Goal: Information Seeking & Learning: Learn about a topic

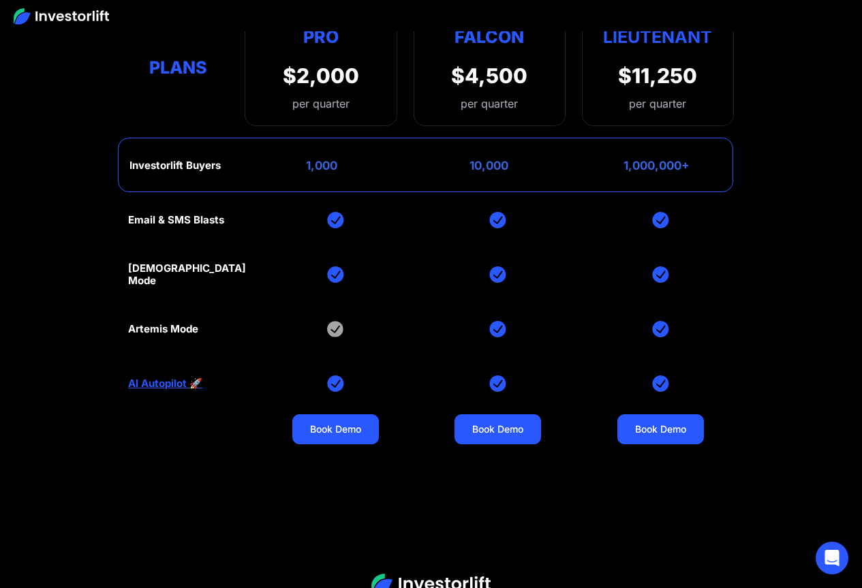
scroll to position [5386, 0]
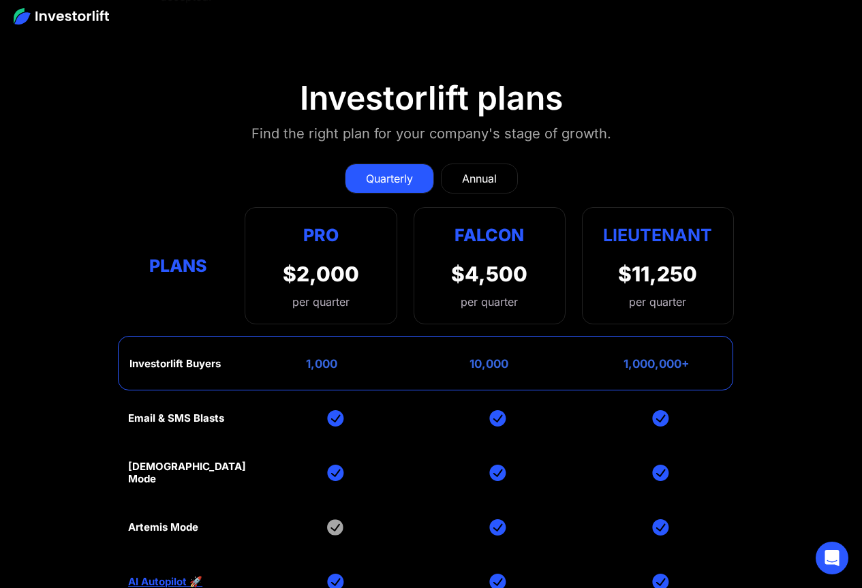
click at [331, 391] on div "Email & SMS Blasts God Mode Artemis Mode AI Autopilot 🚀 Book Demo Book Demo Boo…" at bounding box center [431, 527] width 606 height 273
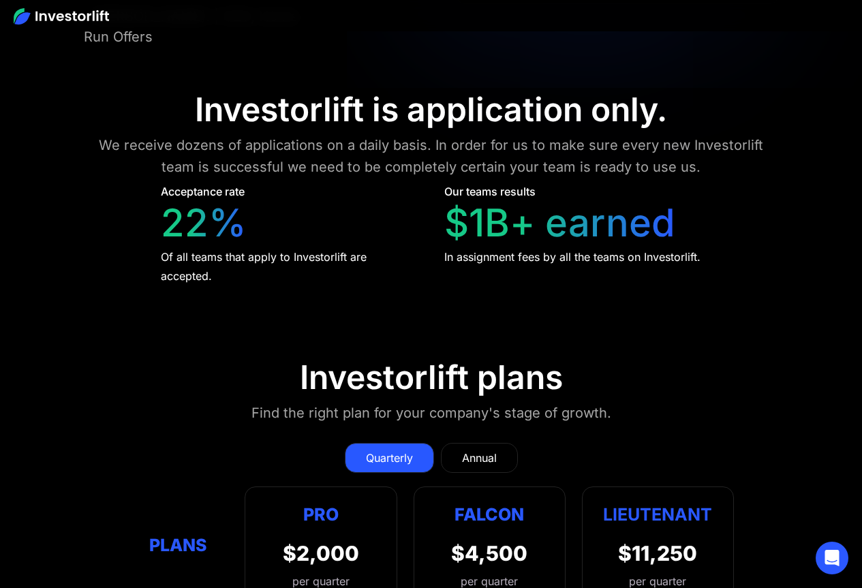
scroll to position [5113, 0]
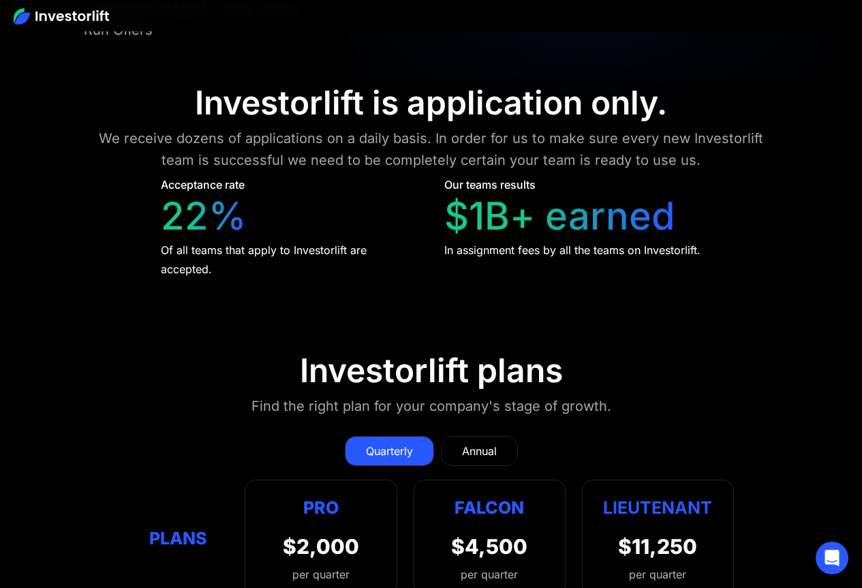
click at [489, 443] on div "Annual" at bounding box center [479, 451] width 35 height 16
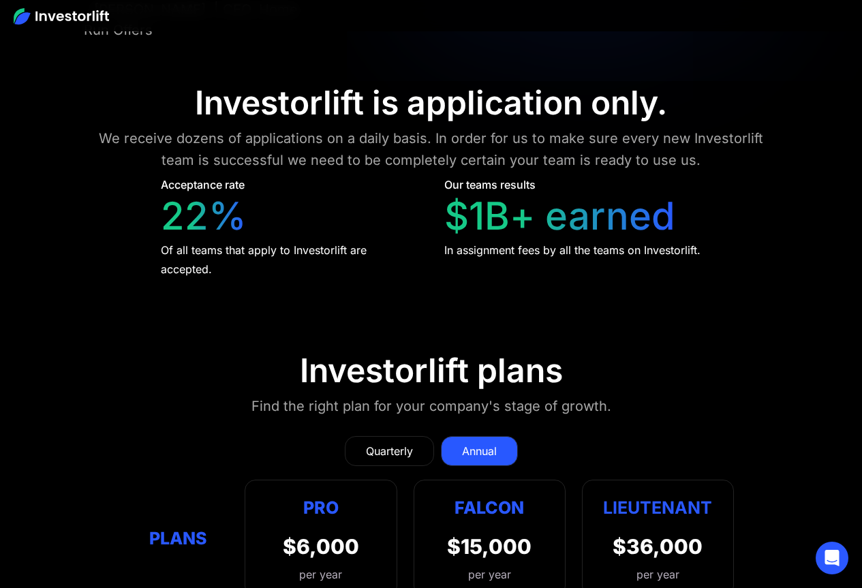
click at [402, 443] on div "Quarterly" at bounding box center [389, 451] width 47 height 16
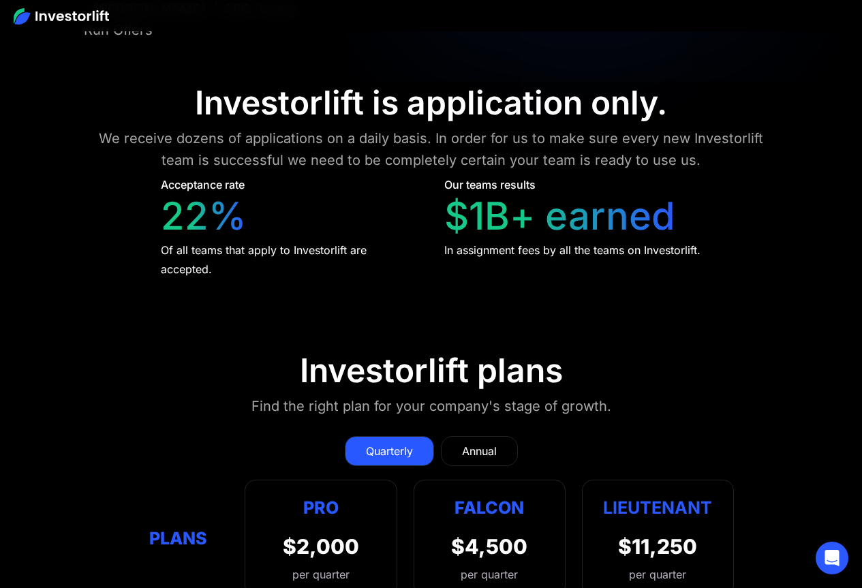
click at [476, 443] on div "Annual" at bounding box center [479, 451] width 35 height 16
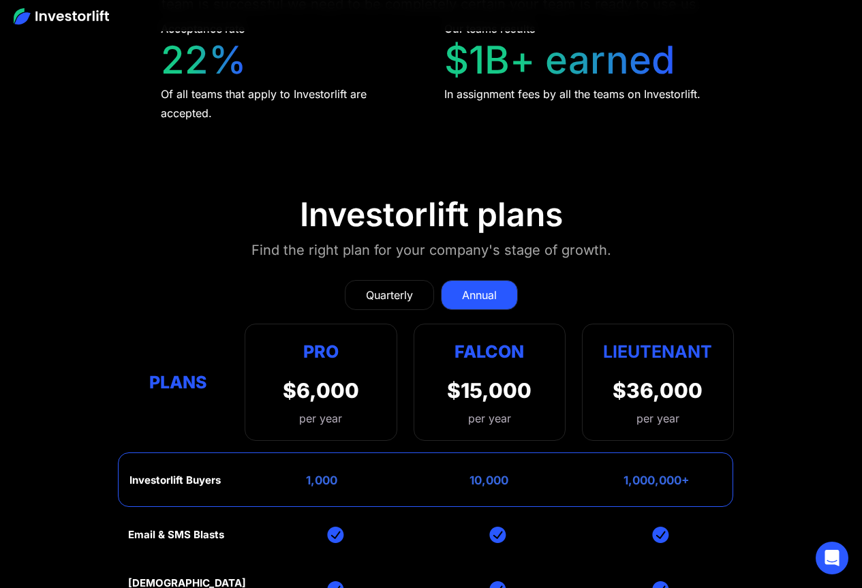
scroll to position [5318, 0]
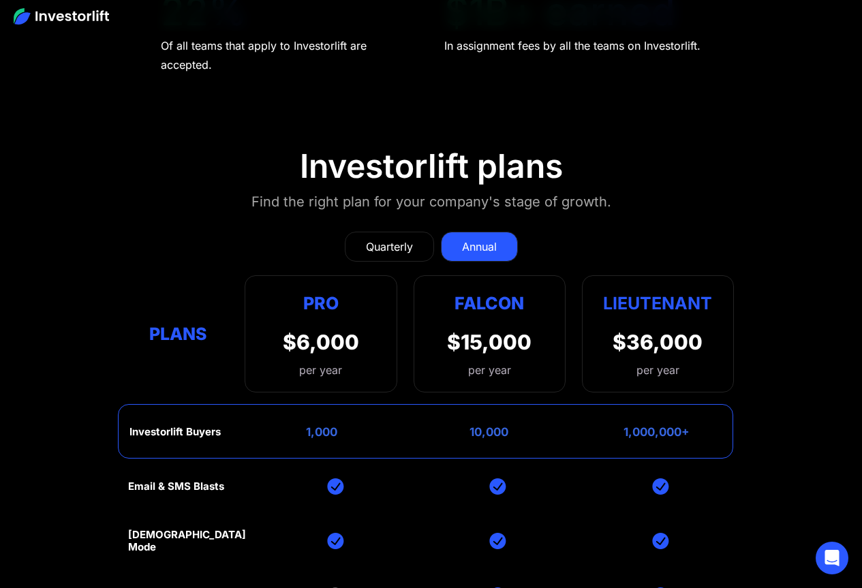
click at [404, 239] on div "Quarterly" at bounding box center [389, 247] width 47 height 16
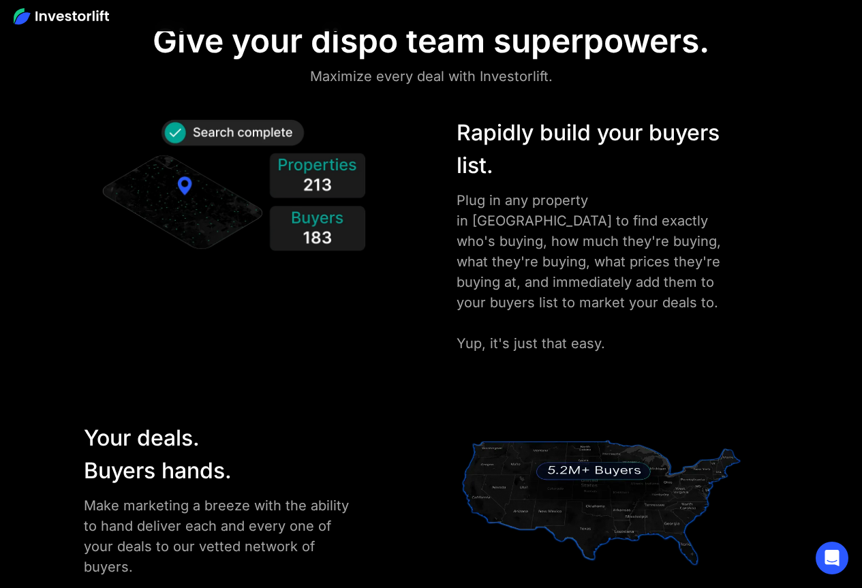
scroll to position [1569, 0]
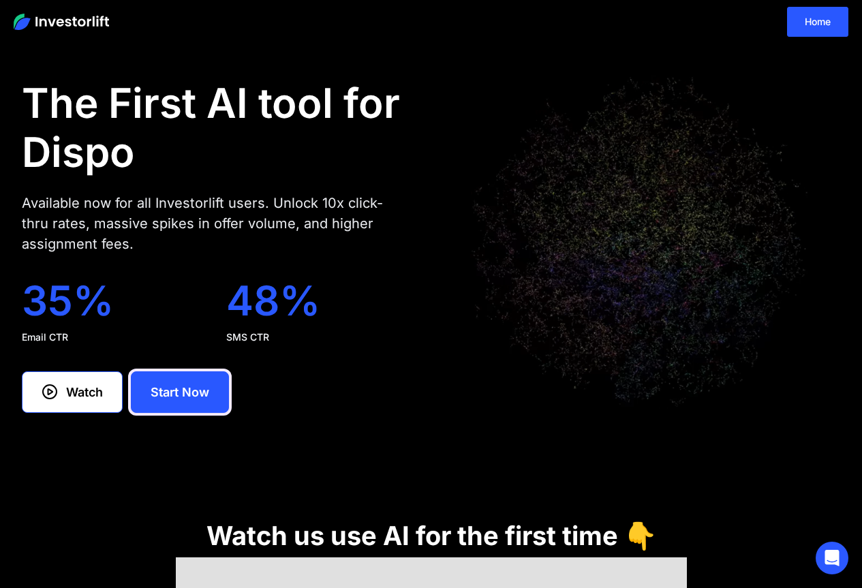
click at [166, 394] on div "Start Now" at bounding box center [180, 392] width 59 height 18
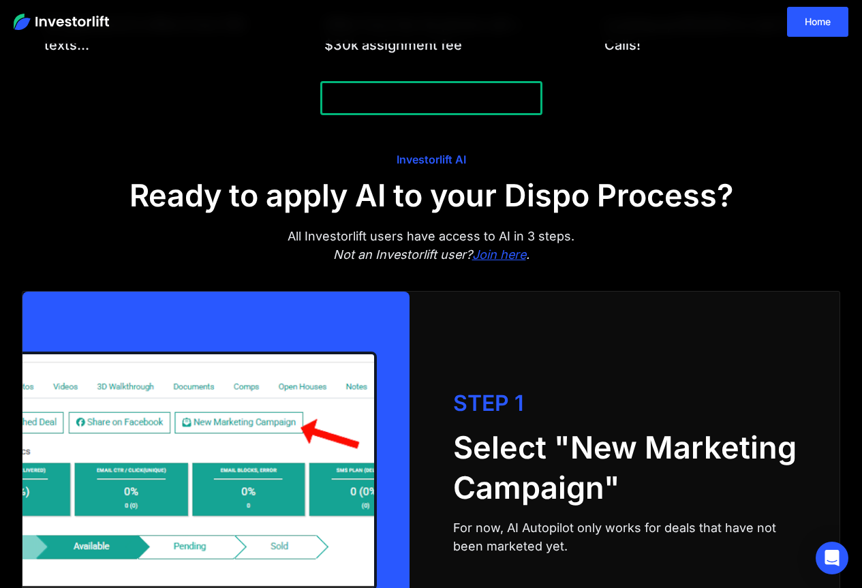
scroll to position [1517, 0]
